Goal: Task Accomplishment & Management: Complete application form

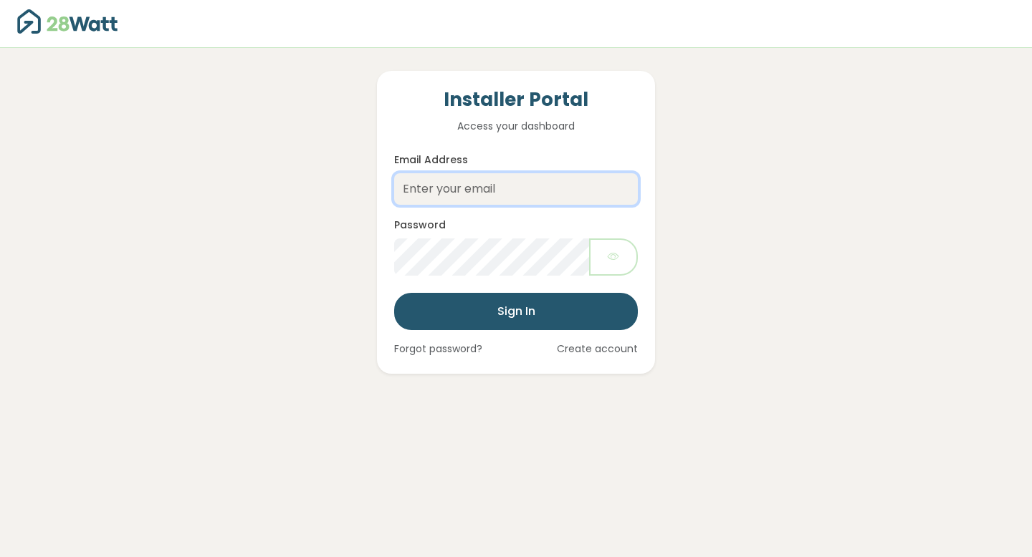
click at [514, 185] on input "Email Address" at bounding box center [516, 189] width 244 height 32
paste input "[EMAIL_ADDRESS][DOMAIN_NAME]"
type input "[EMAIL_ADDRESS][DOMAIN_NAME]"
click at [618, 348] on link "Create account" at bounding box center [597, 349] width 81 height 15
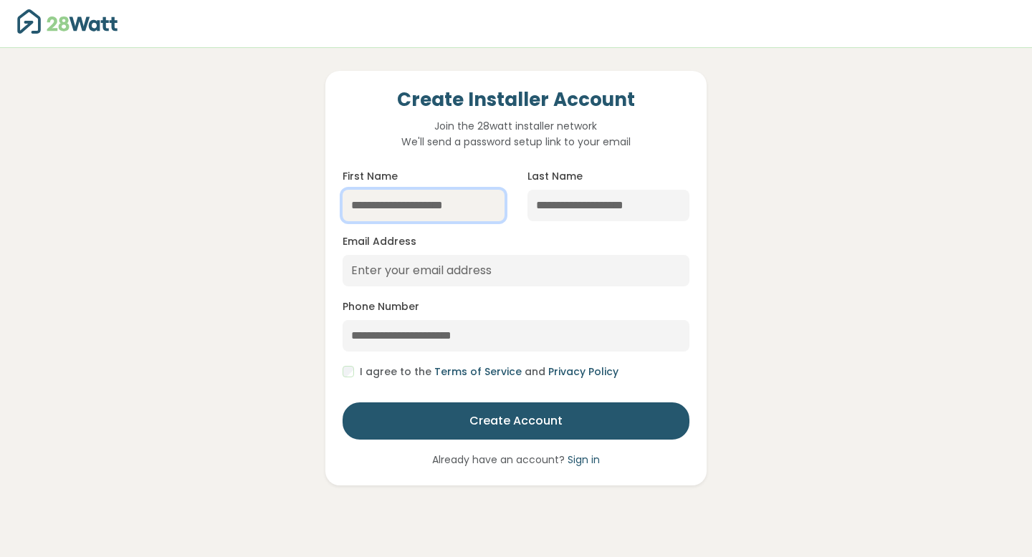
click at [456, 213] on input "First Name" at bounding box center [423, 206] width 162 height 32
type input "******"
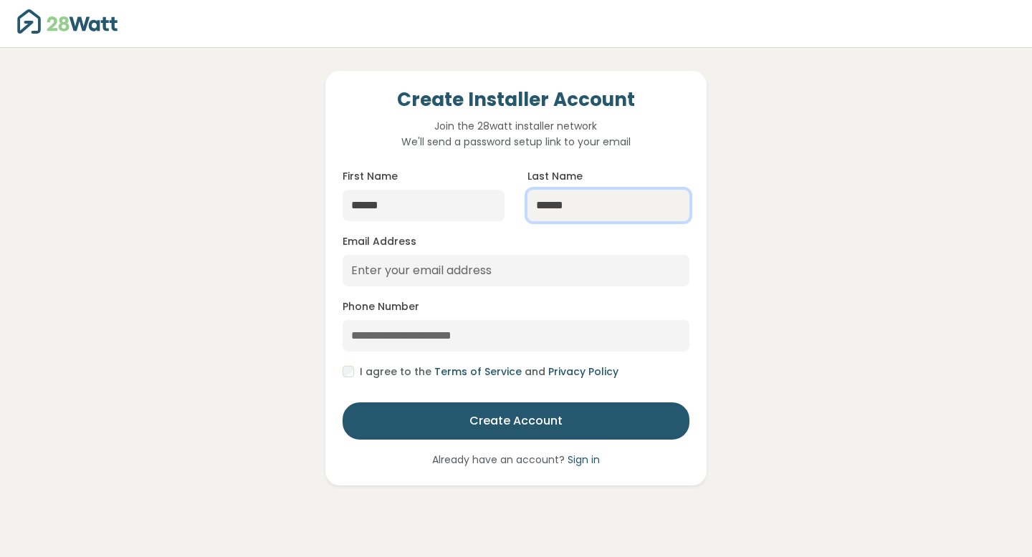
type input "******"
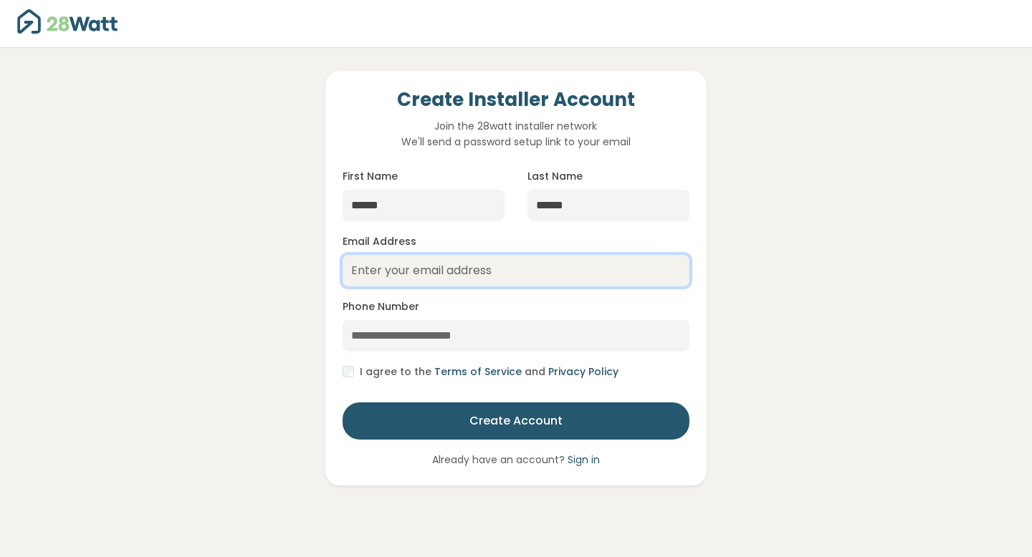
click at [399, 273] on input "Email Address" at bounding box center [515, 271] width 346 height 32
paste input "[EMAIL_ADDRESS][DOMAIN_NAME]"
type input "[EMAIL_ADDRESS][DOMAIN_NAME]"
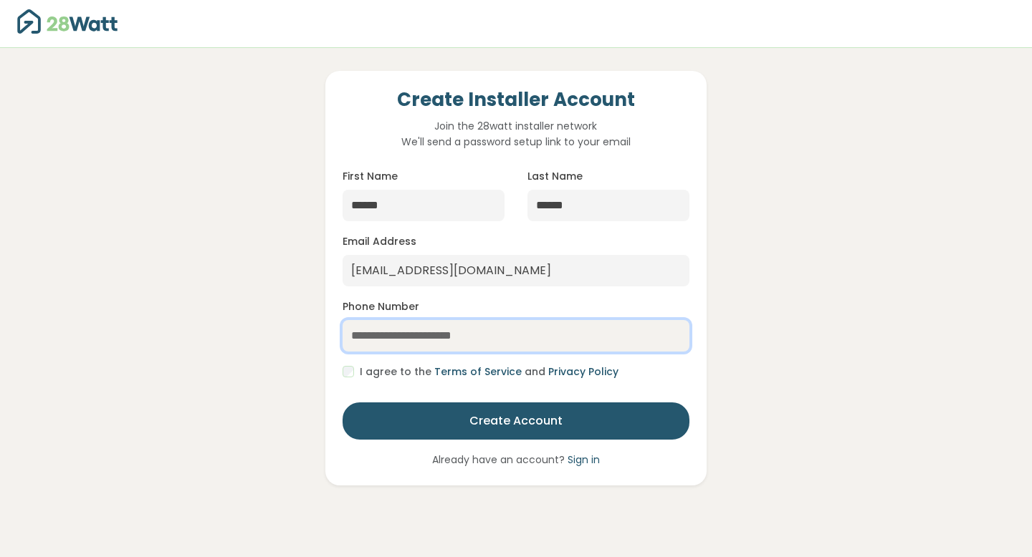
click at [487, 335] on input "Phone Number" at bounding box center [515, 336] width 346 height 32
paste input "**********"
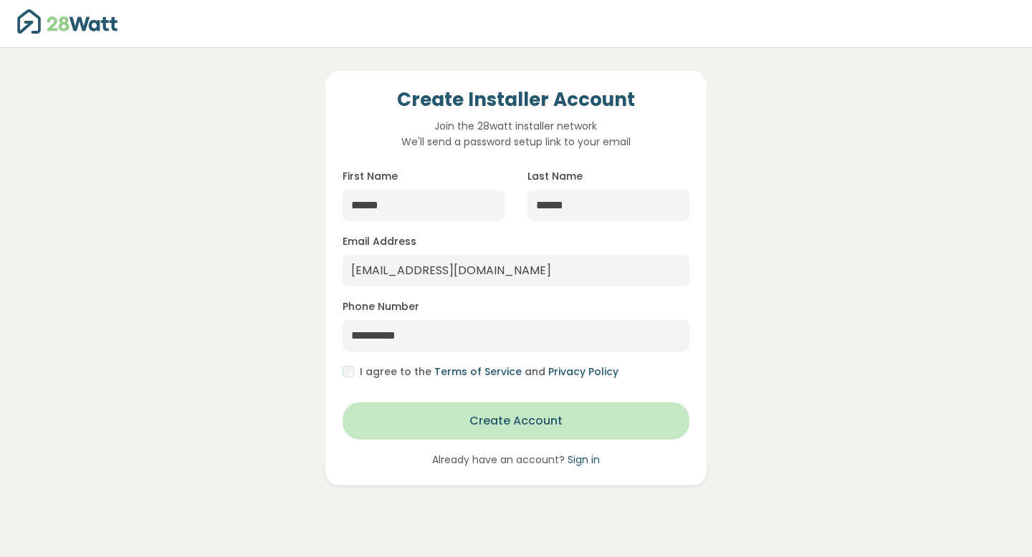
click at [420, 439] on button "Create Account" at bounding box center [515, 421] width 346 height 37
type input "**********"
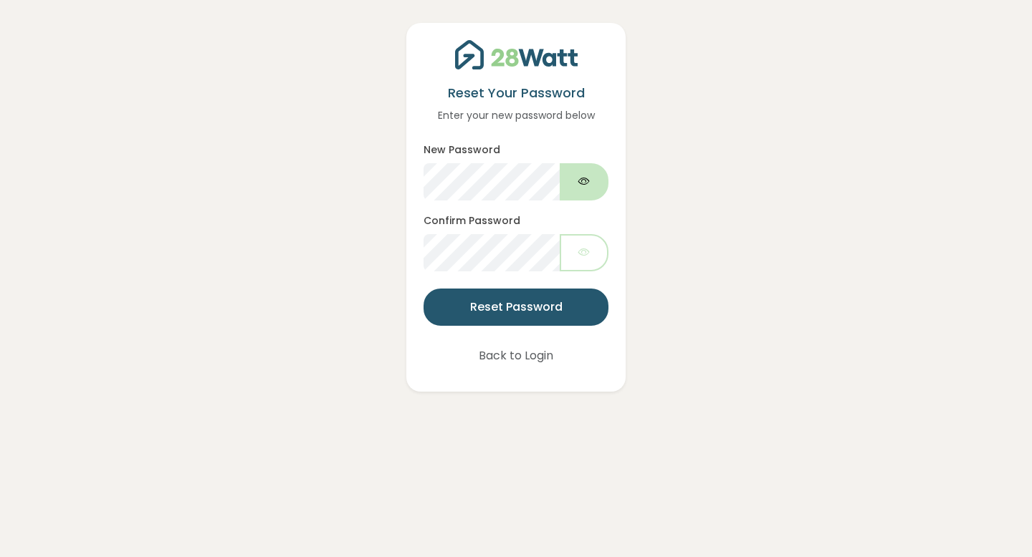
click at [592, 189] on button "button" at bounding box center [584, 181] width 49 height 37
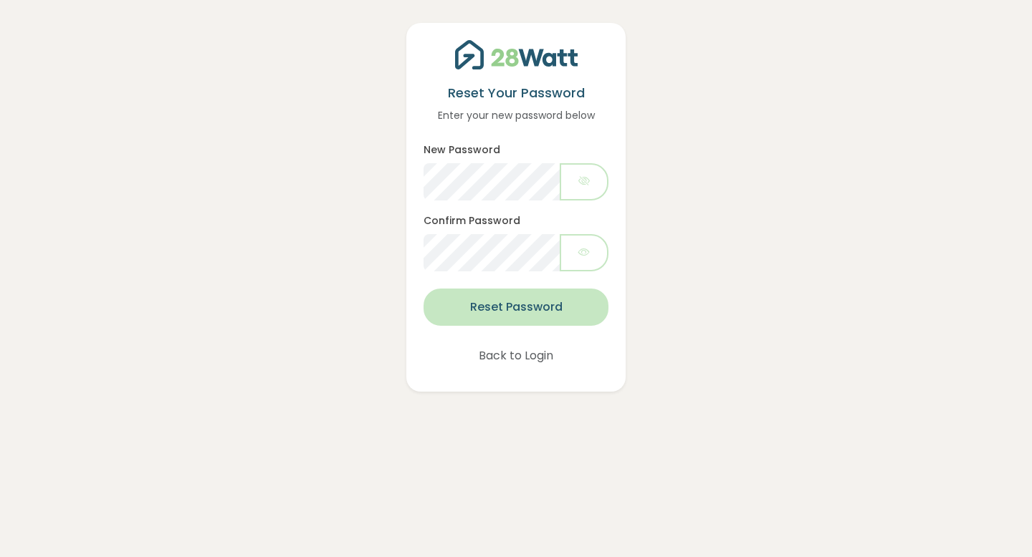
click at [513, 310] on button "Reset Password" at bounding box center [515, 307] width 185 height 37
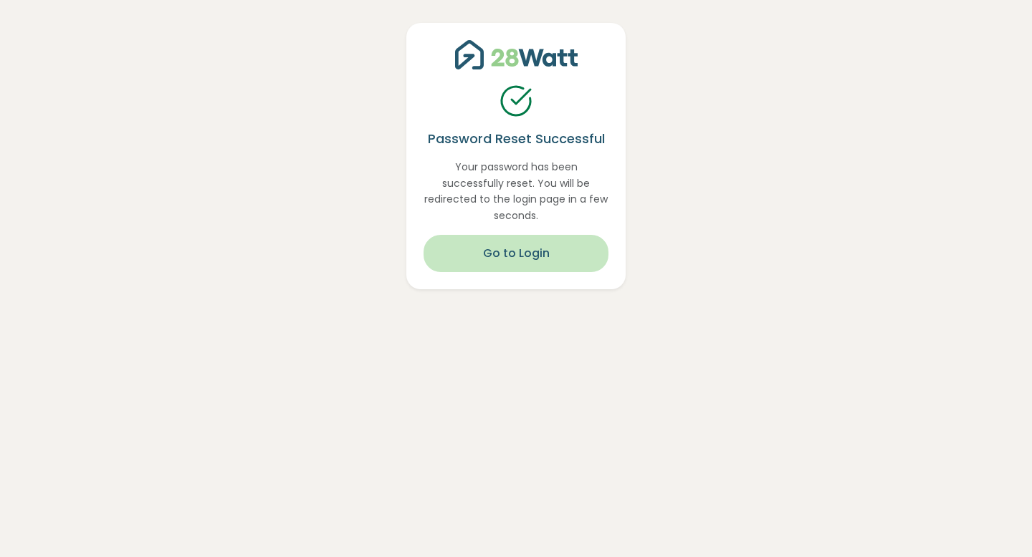
click at [577, 241] on button "Go to Login" at bounding box center [515, 253] width 185 height 37
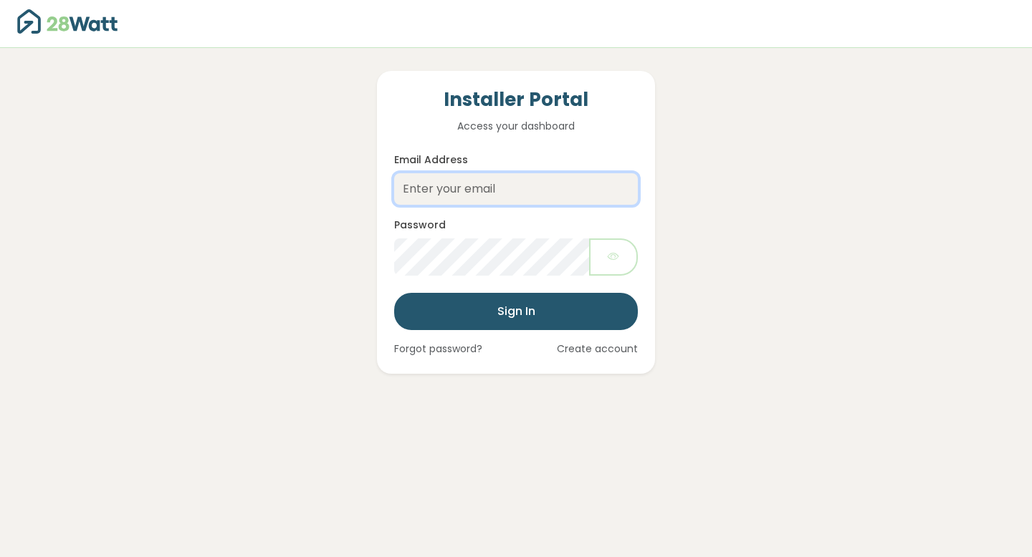
click at [527, 176] on input "Email Address" at bounding box center [516, 189] width 244 height 32
paste input "[EMAIL_ADDRESS][DOMAIN_NAME]"
type input "[EMAIL_ADDRESS][DOMAIN_NAME]"
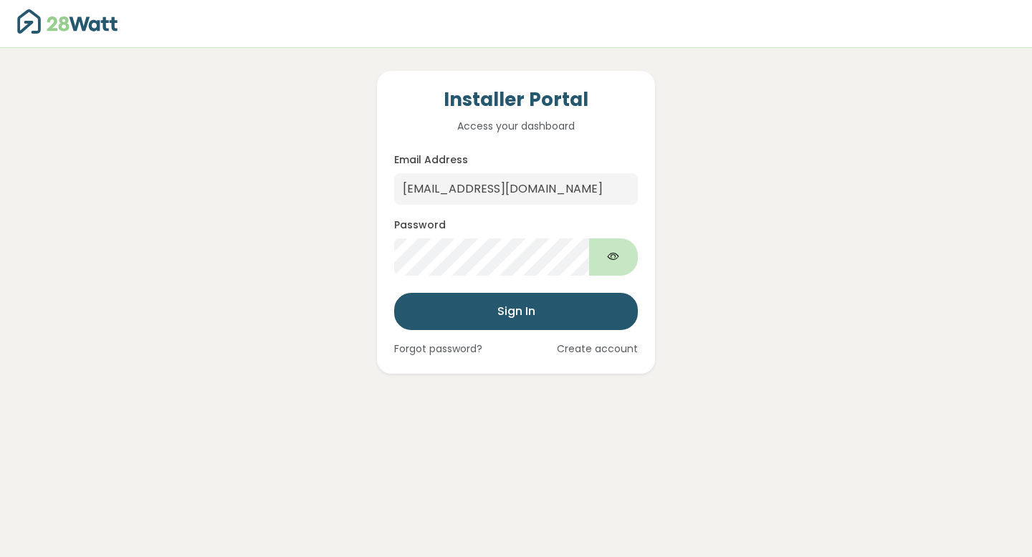
click at [605, 250] on button "Show password" at bounding box center [613, 257] width 49 height 37
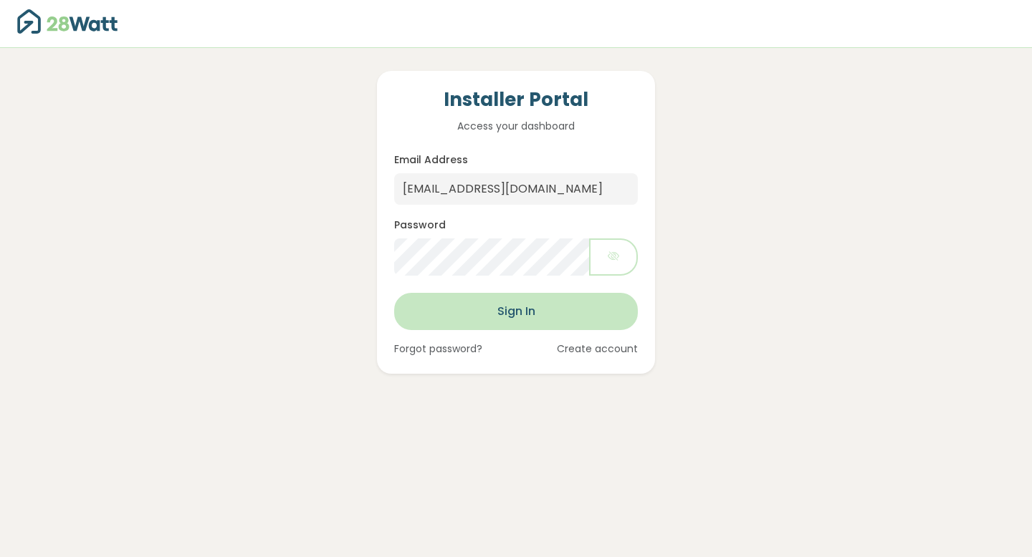
click at [523, 316] on button "Sign In" at bounding box center [516, 311] width 244 height 37
